Goal: Register for event/course

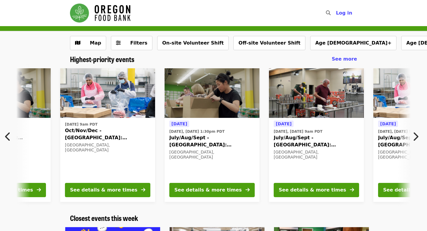
scroll to position [0, 215]
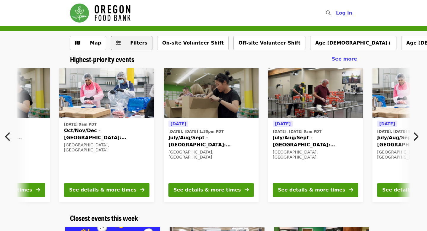
click at [128, 45] on span "Filters" at bounding box center [135, 42] width 23 height 7
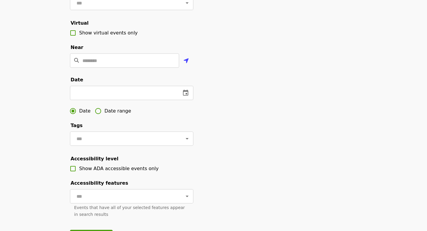
scroll to position [124, 0]
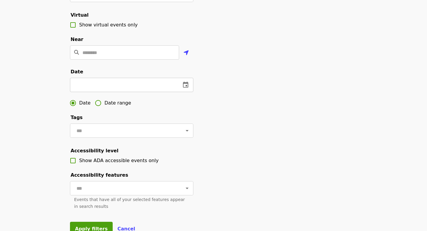
click at [187, 85] on icon "change date" at bounding box center [185, 84] width 7 height 7
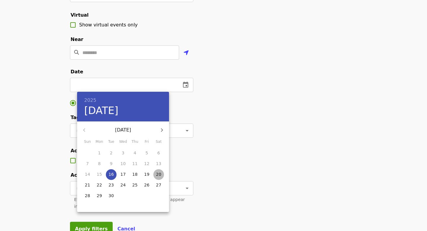
click at [158, 176] on p "20" at bounding box center [158, 174] width 5 height 6
type input "**********"
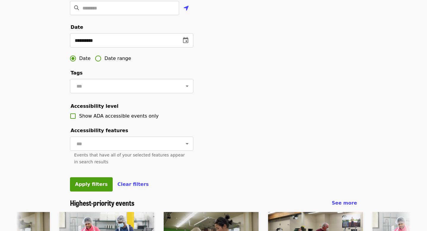
scroll to position [174, 0]
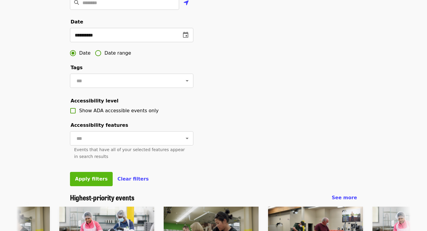
click at [90, 182] on button "Apply filters" at bounding box center [91, 179] width 43 height 14
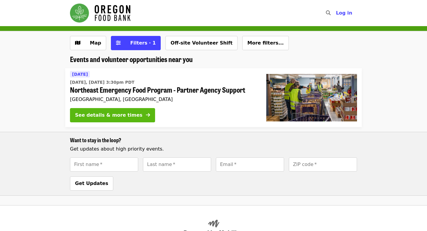
click at [127, 112] on div "See details & more times" at bounding box center [108, 115] width 67 height 7
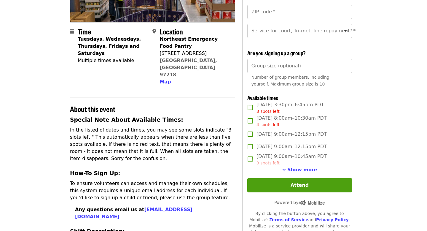
scroll to position [121, 0]
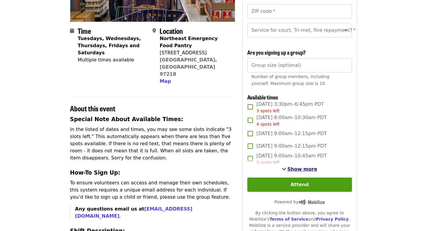
click at [296, 167] on span "Show more" at bounding box center [303, 169] width 30 height 6
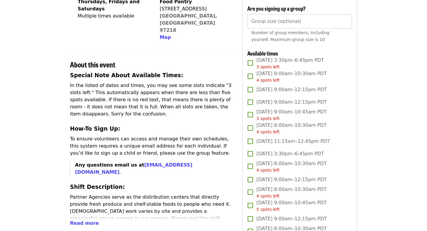
scroll to position [166, 0]
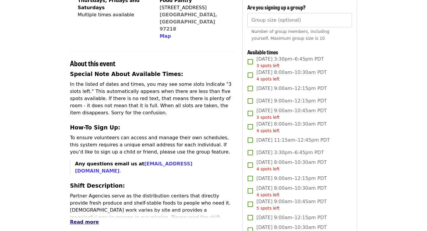
click at [82, 219] on span "Read more" at bounding box center [84, 222] width 29 height 6
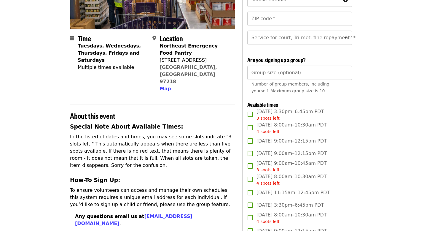
scroll to position [114, 0]
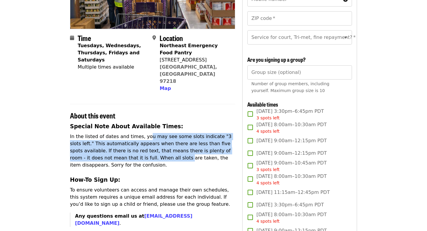
drag, startPoint x: 144, startPoint y: 120, endPoint x: 150, endPoint y: 141, distance: 22.6
click at [151, 141] on p "In the listed of dates and times, you may see some slots indicate "3 slots left…" at bounding box center [152, 151] width 165 height 36
click at [150, 141] on p "In the listed of dates and times, you may see some slots indicate "3 slots left…" at bounding box center [152, 151] width 165 height 36
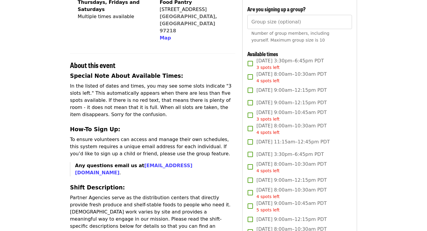
scroll to position [165, 0]
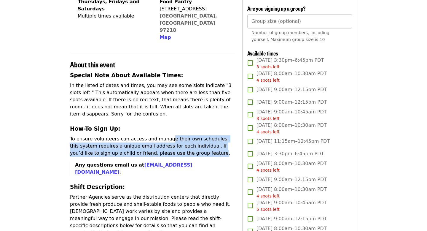
drag, startPoint x: 165, startPoint y: 123, endPoint x: 183, endPoint y: 139, distance: 24.0
click at [183, 139] on p "To ensure volunteers can access and manage their own schedules, this system req…" at bounding box center [152, 145] width 165 height 21
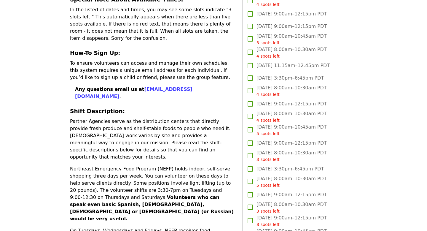
scroll to position [242, 0]
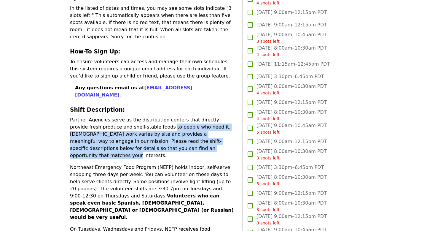
drag, startPoint x: 139, startPoint y: 104, endPoint x: 154, endPoint y: 126, distance: 27.6
click at [154, 126] on p "Partner Agencies serve as the distribution centers that directly provide fresh …" at bounding box center [152, 137] width 165 height 43
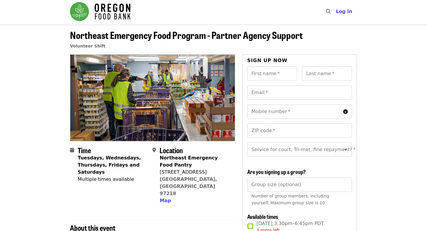
scroll to position [0, 0]
